Goal: Task Accomplishment & Management: Complete application form

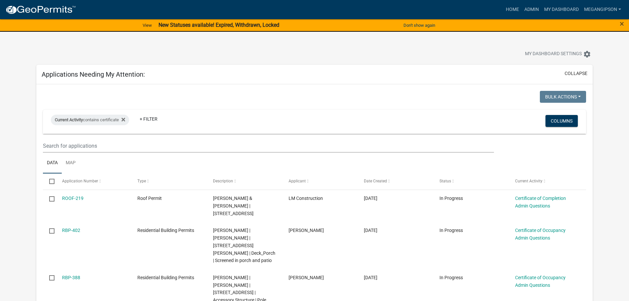
click at [516, 1] on nav "more_horiz Home Admin My Dashboard megangipson Admin Account Logout" at bounding box center [314, 9] width 629 height 19
click at [521, 11] on link "Admin" at bounding box center [531, 9] width 20 height 13
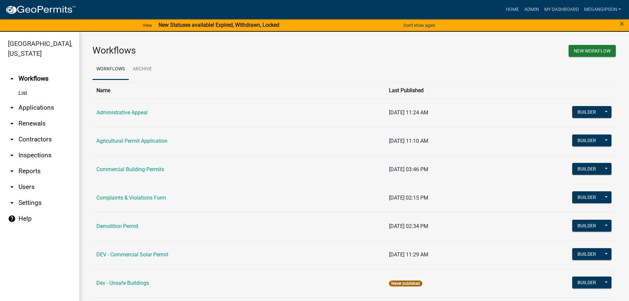
click at [43, 116] on link "arrow_drop_down Applications" at bounding box center [39, 108] width 79 height 16
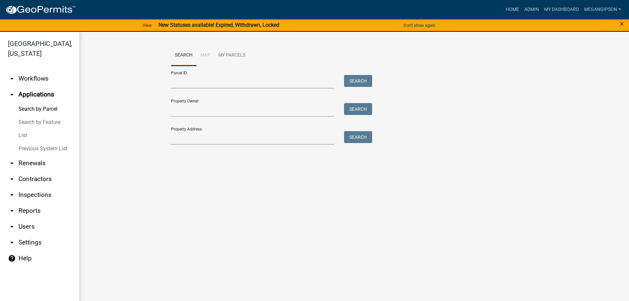
click at [34, 142] on link "List" at bounding box center [39, 135] width 79 height 13
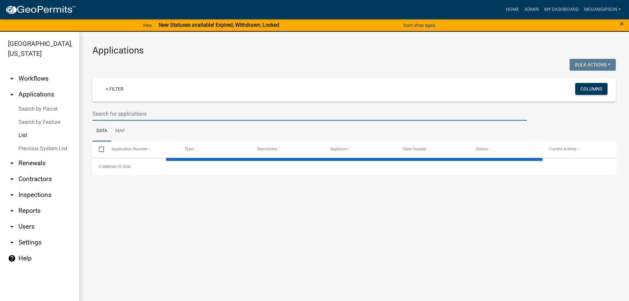
click at [127, 120] on input "text" at bounding box center [309, 114] width 434 height 14
type input "fields"
select select "3: 100"
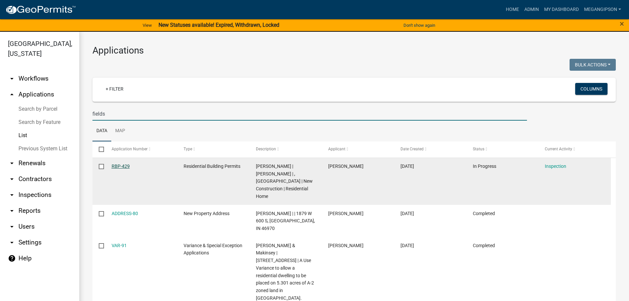
click at [119, 169] on link "RBP-429" at bounding box center [121, 165] width 18 height 5
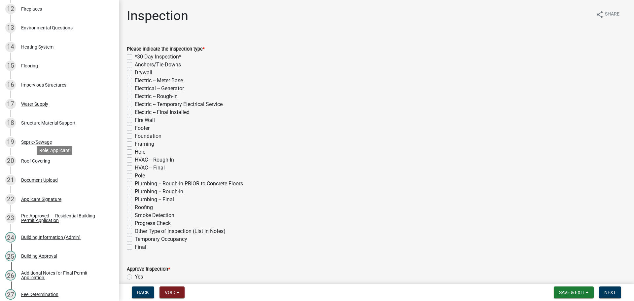
scroll to position [693, 0]
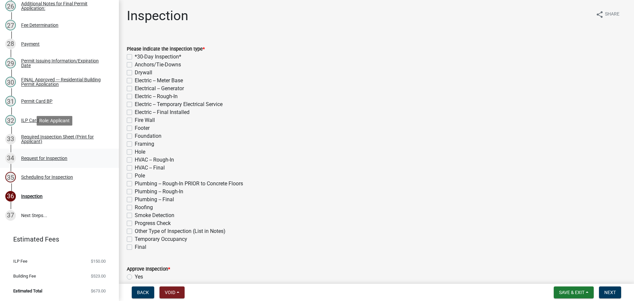
click at [56, 156] on div "Request for Inspection" at bounding box center [44, 158] width 46 height 5
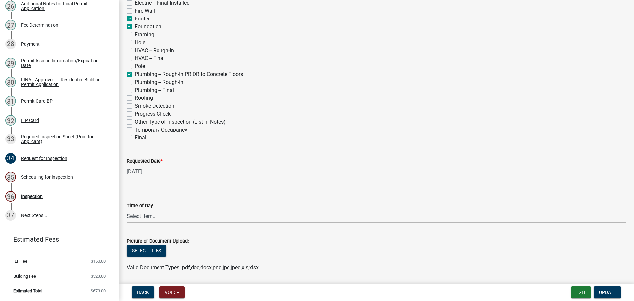
scroll to position [231, 0]
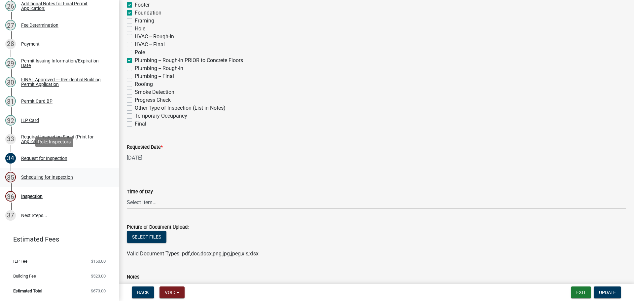
click at [52, 175] on div "Scheduling for Inspection" at bounding box center [47, 177] width 52 height 5
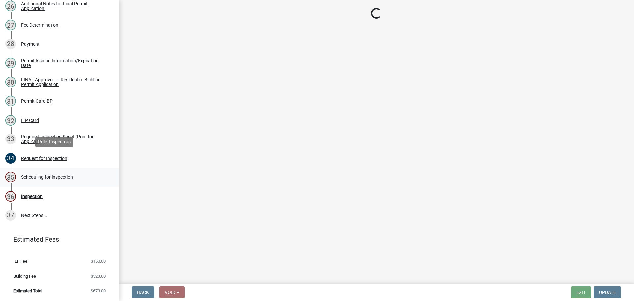
select select "25b75ae6-03c7-4280-9b34-fcf63005d5e5"
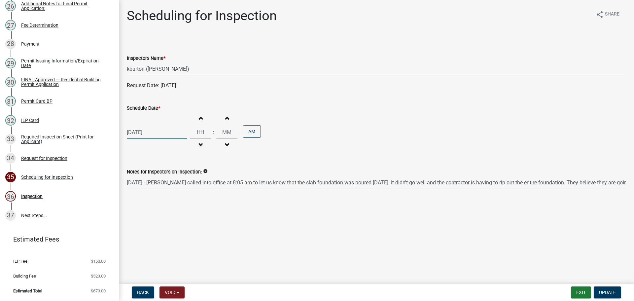
click at [151, 139] on div "[DATE]" at bounding box center [157, 132] width 60 height 14
select select "8"
select select "2025"
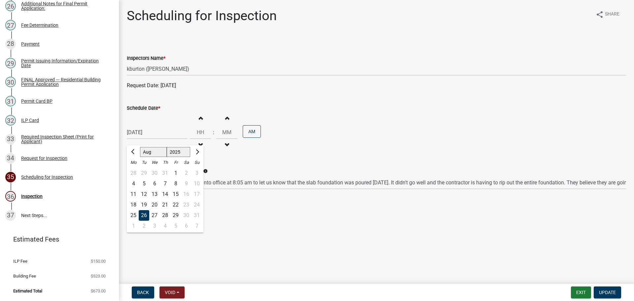
click at [134, 220] on div "25" at bounding box center [133, 215] width 11 height 11
type input "[DATE]"
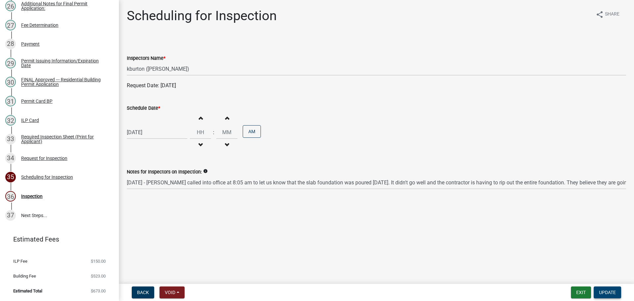
click at [615, 293] on button "Update" at bounding box center [606, 292] width 27 height 12
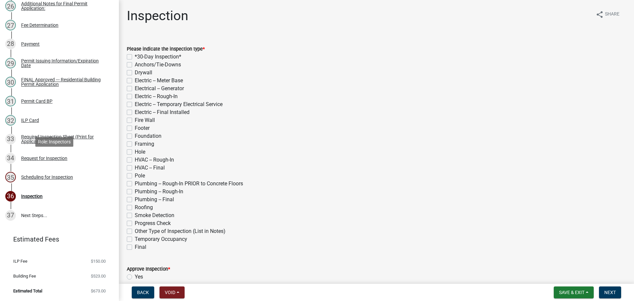
click at [62, 175] on div "Scheduling for Inspection" at bounding box center [47, 177] width 52 height 5
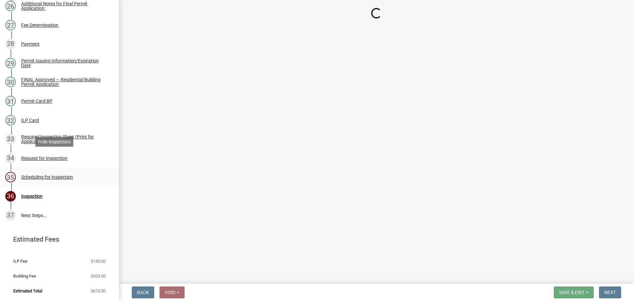
select select "25b75ae6-03c7-4280-9b34-fcf63005d5e5"
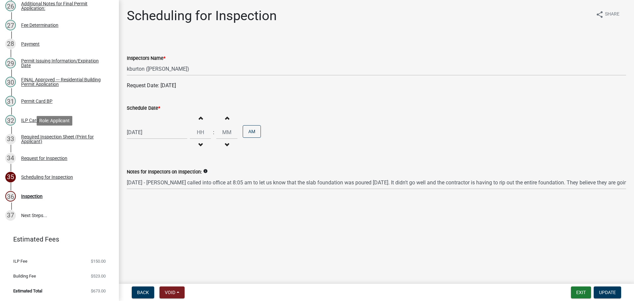
click at [45, 156] on div "Request for Inspection" at bounding box center [44, 158] width 46 height 5
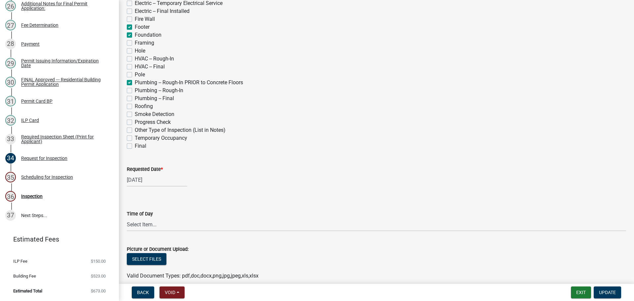
scroll to position [330, 0]
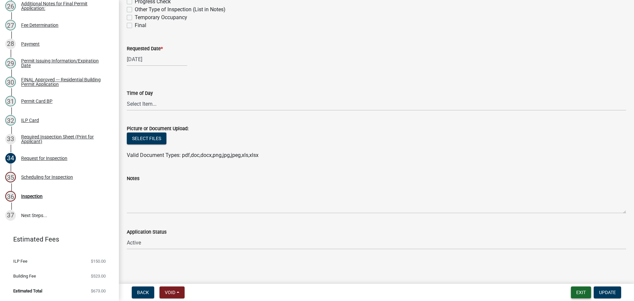
click at [572, 291] on button "Exit" at bounding box center [581, 292] width 20 height 12
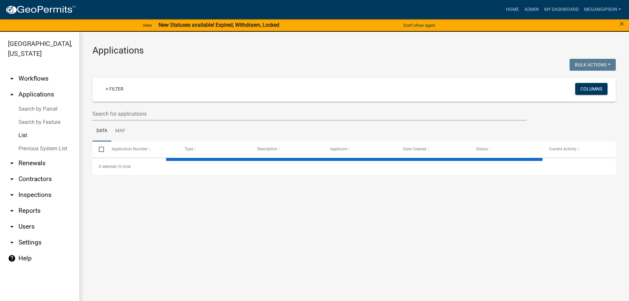
select select "3: 100"
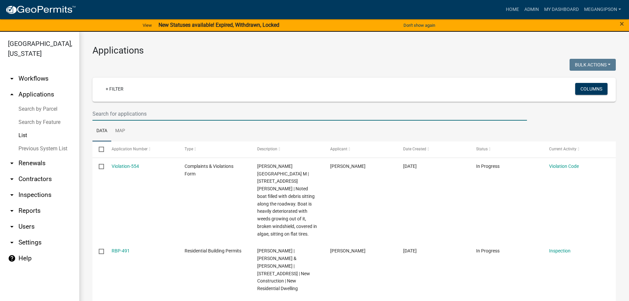
click at [141, 120] on input "text" at bounding box center [309, 114] width 434 height 14
type input "fields"
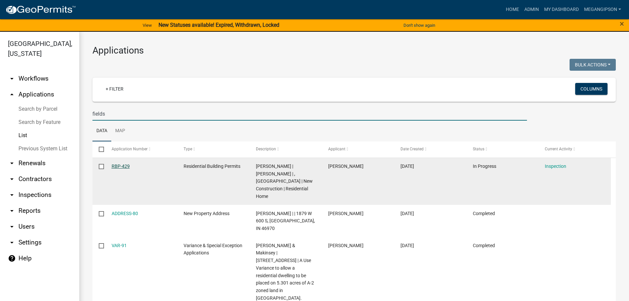
click at [124, 169] on link "RBP-429" at bounding box center [121, 165] width 18 height 5
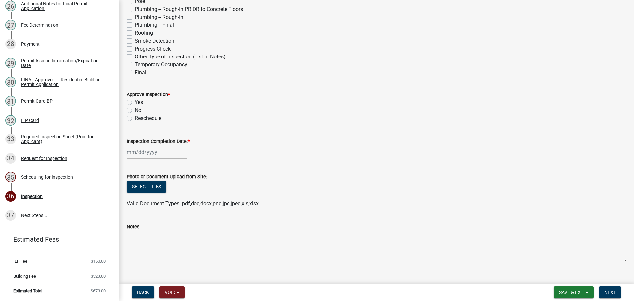
scroll to position [242, 0]
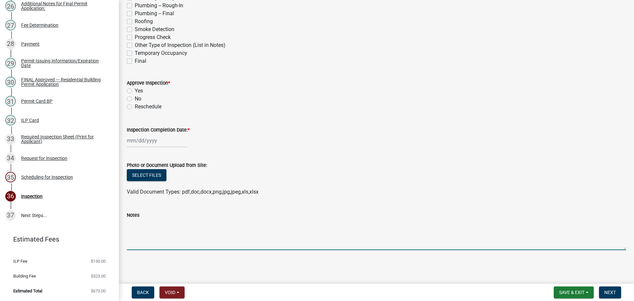
click at [190, 224] on textarea "Notes" at bounding box center [376, 234] width 499 height 31
click at [176, 220] on textarea "[DATE] - [PERSON_NAME] completed an inspection for" at bounding box center [376, 234] width 499 height 31
click at [249, 219] on textarea "[DATE] - Completed an inspection for" at bounding box center [376, 234] width 499 height 31
click at [228, 219] on textarea "[DATE] - Completed an inspection for footer for the" at bounding box center [376, 234] width 499 height 31
click at [309, 219] on textarea "[DATE] - Completed an inspection of footer for the" at bounding box center [376, 234] width 499 height 31
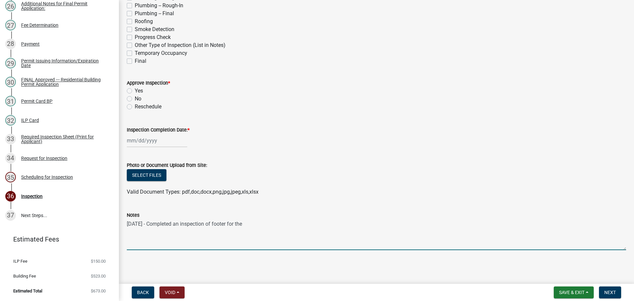
click at [291, 223] on textarea "[DATE] - Completed an inspection of footer for the" at bounding box center [376, 234] width 499 height 31
drag, startPoint x: 292, startPoint y: 226, endPoint x: 376, endPoint y: 240, distance: 85.6
click at [292, 225] on textarea "[DATE] - Completed an inspection of footer for the house. [DATE] - Completed in…" at bounding box center [376, 234] width 499 height 31
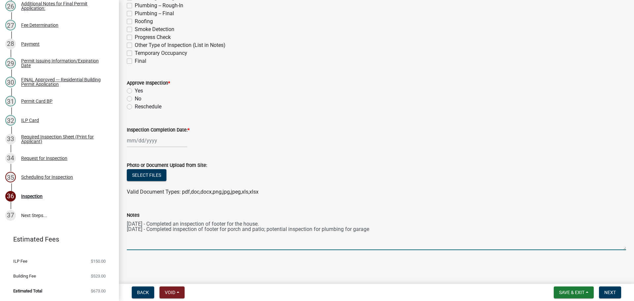
click at [424, 229] on textarea "[DATE] - Completed an inspection of footer for the house. [DATE] - Completed in…" at bounding box center [376, 234] width 499 height 31
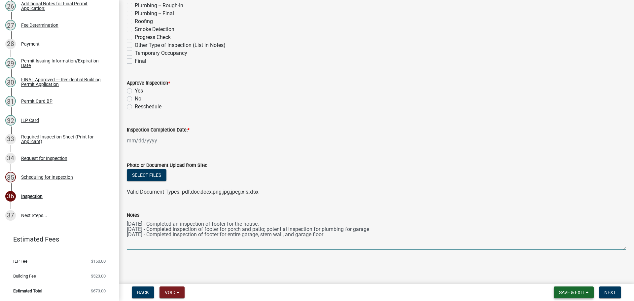
type textarea "[DATE] - Completed an inspection of footer for the house. [DATE] - Completed in…"
click at [579, 292] on span "Save & Exit" at bounding box center [571, 291] width 25 height 5
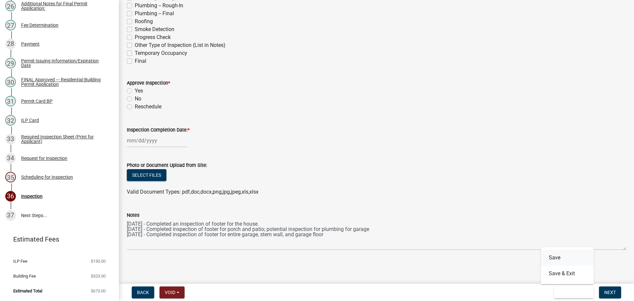
click at [568, 257] on button "Save" at bounding box center [567, 257] width 53 height 16
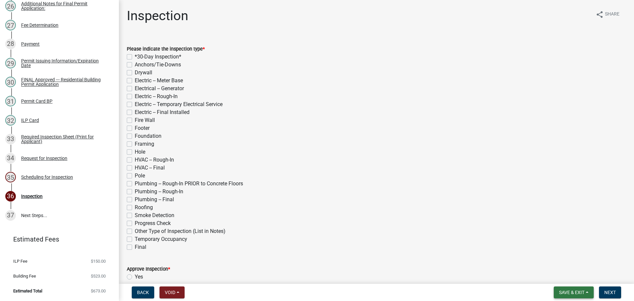
click at [569, 290] on span "Save & Exit" at bounding box center [571, 291] width 25 height 5
click at [551, 277] on button "Save & Exit" at bounding box center [567, 273] width 53 height 16
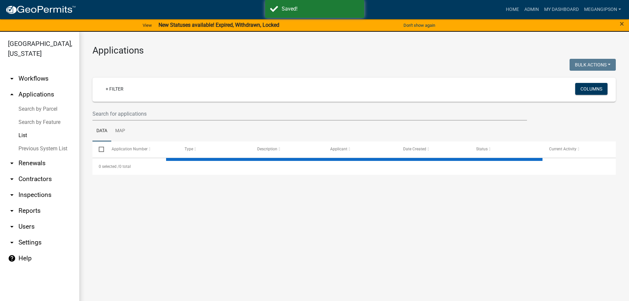
select select "3: 100"
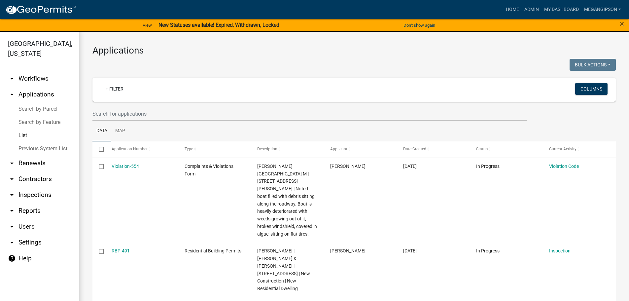
click at [294, 52] on h3 "Applications" at bounding box center [353, 50] width 523 height 11
click at [622, 23] on span "×" at bounding box center [621, 23] width 4 height 9
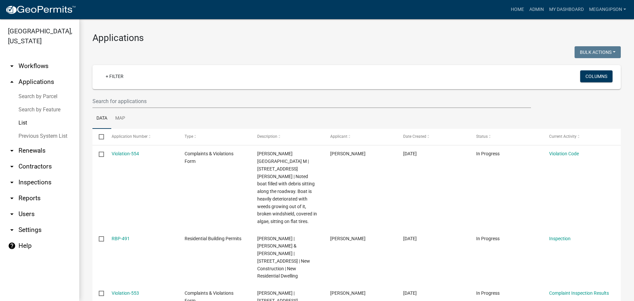
click at [282, 33] on h3 "Applications" at bounding box center [356, 37] width 528 height 11
